Goal: Information Seeking & Learning: Learn about a topic

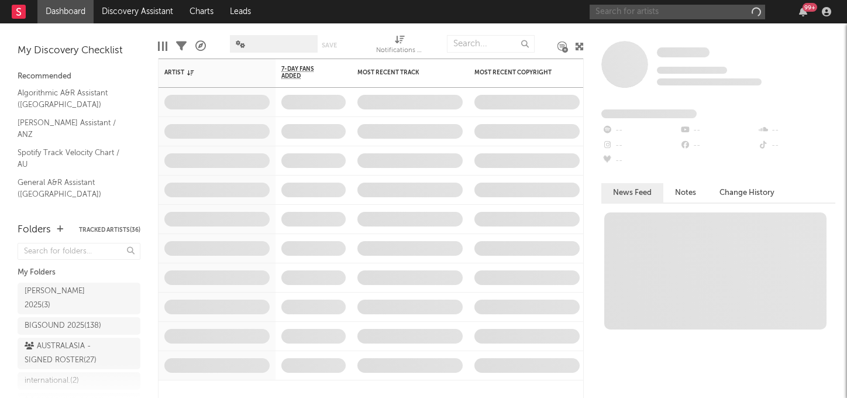
click at [627, 10] on input "text" at bounding box center [677, 12] width 175 height 15
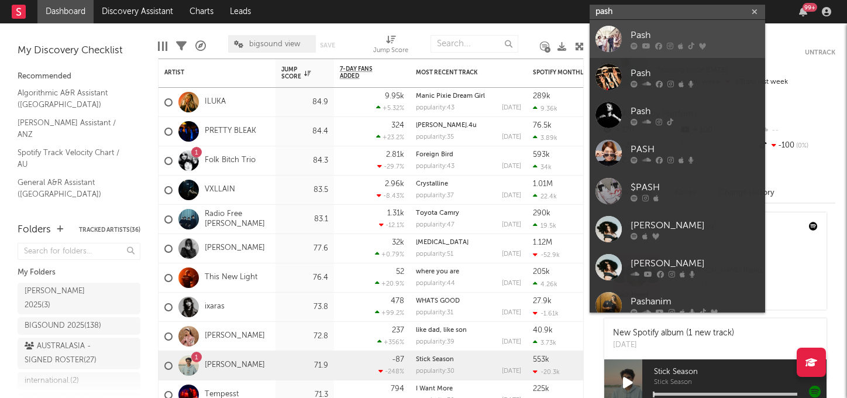
type input "pash"
click at [638, 25] on link "Pash" at bounding box center [677, 39] width 175 height 38
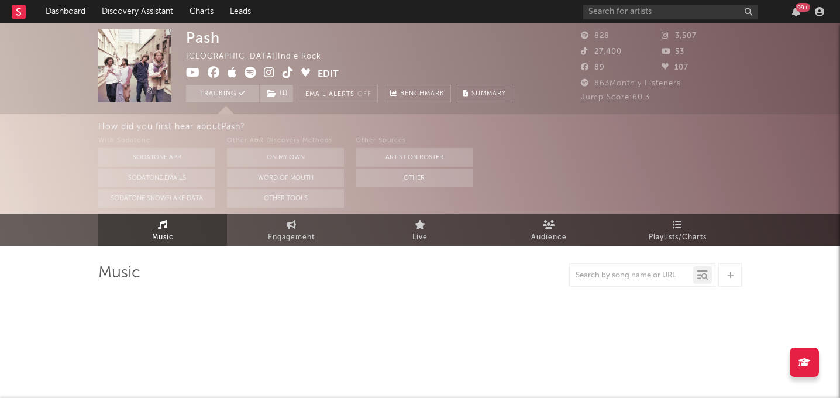
select select "1w"
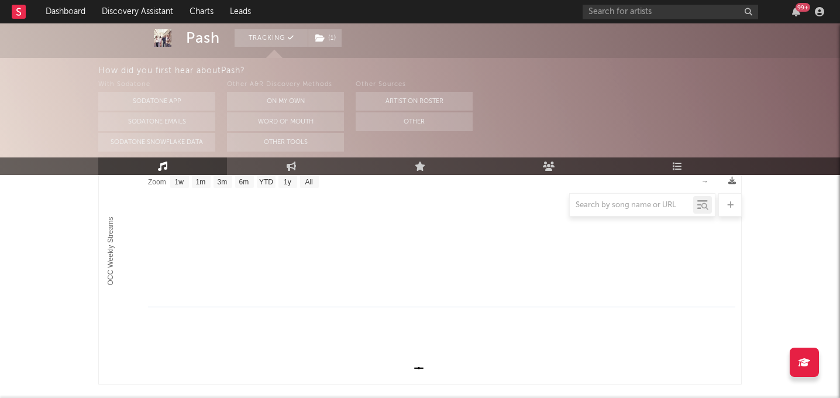
scroll to position [199, 0]
click at [289, 166] on icon at bounding box center [292, 165] width 10 height 9
select select "1w"
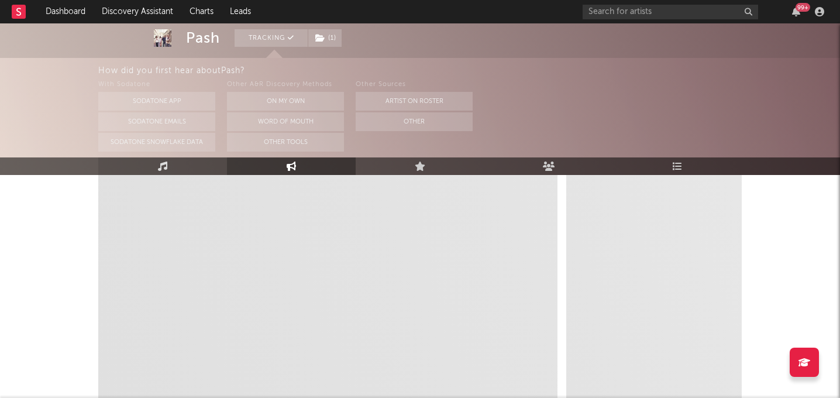
click at [187, 164] on link "Music" at bounding box center [162, 166] width 129 height 18
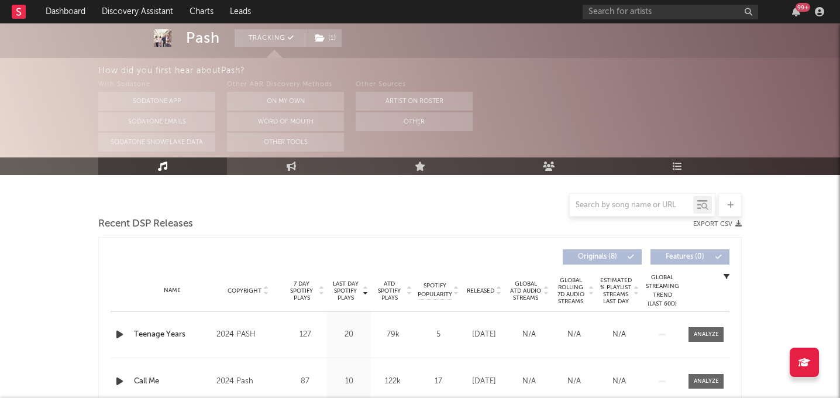
select select "1w"
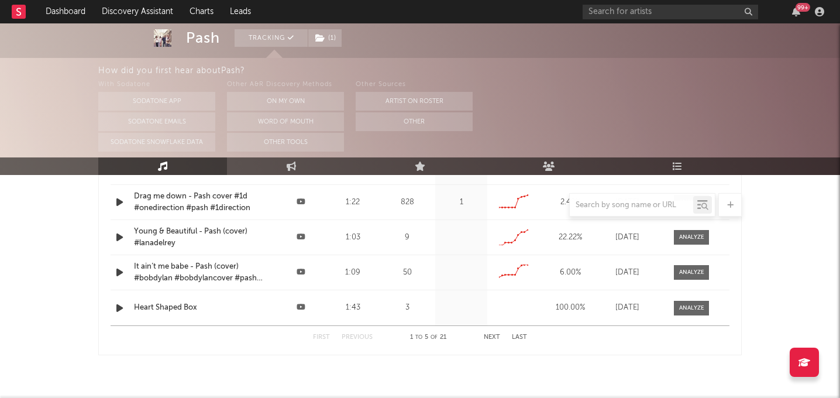
scroll to position [1170, 0]
